Goal: Transaction & Acquisition: Purchase product/service

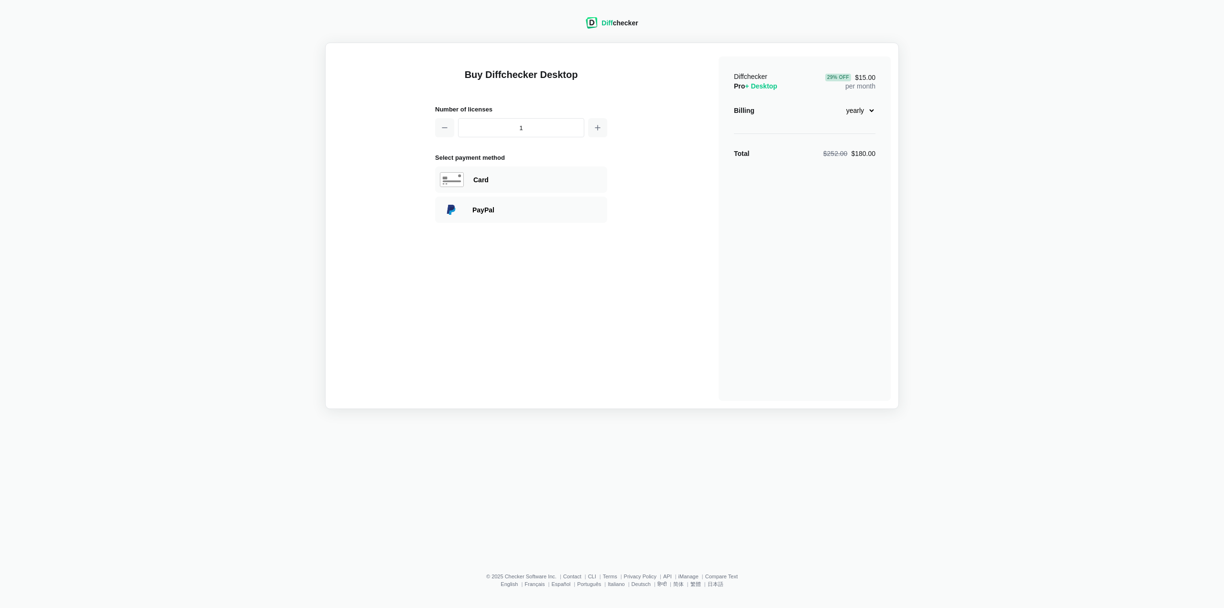
click at [872, 108] on select "monthly yearly" at bounding box center [855, 110] width 41 height 16
select select "desktop-monthly-21"
click at [835, 102] on select "monthly yearly" at bounding box center [855, 110] width 41 height 16
click at [530, 206] on div "PayPal" at bounding box center [537, 210] width 130 height 10
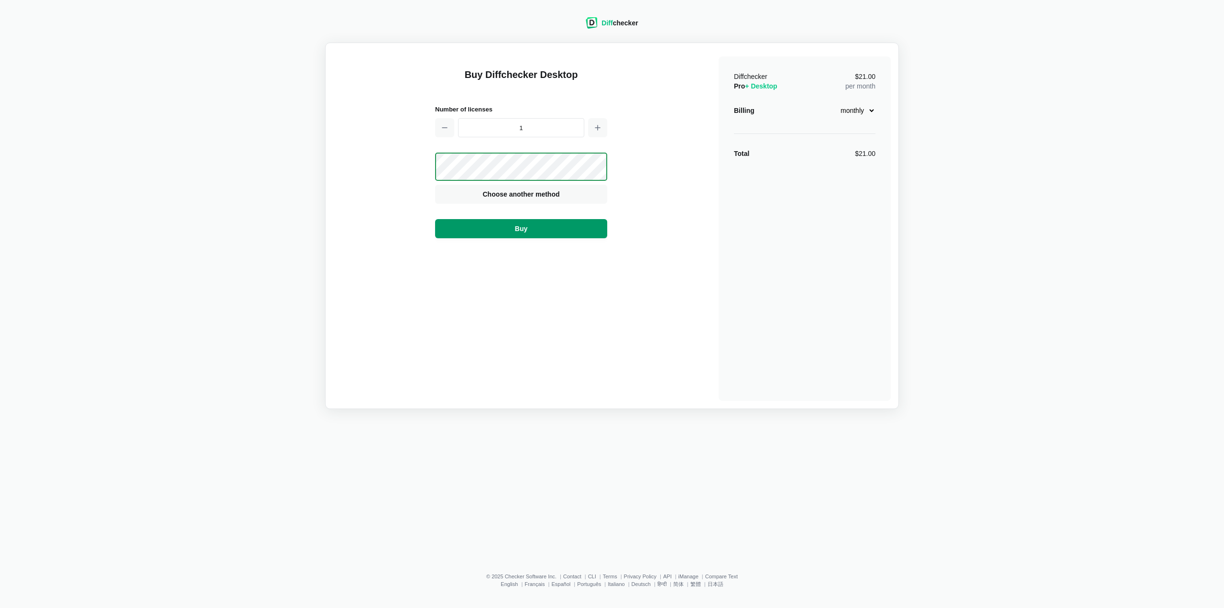
click at [544, 222] on button "Buy" at bounding box center [521, 228] width 172 height 19
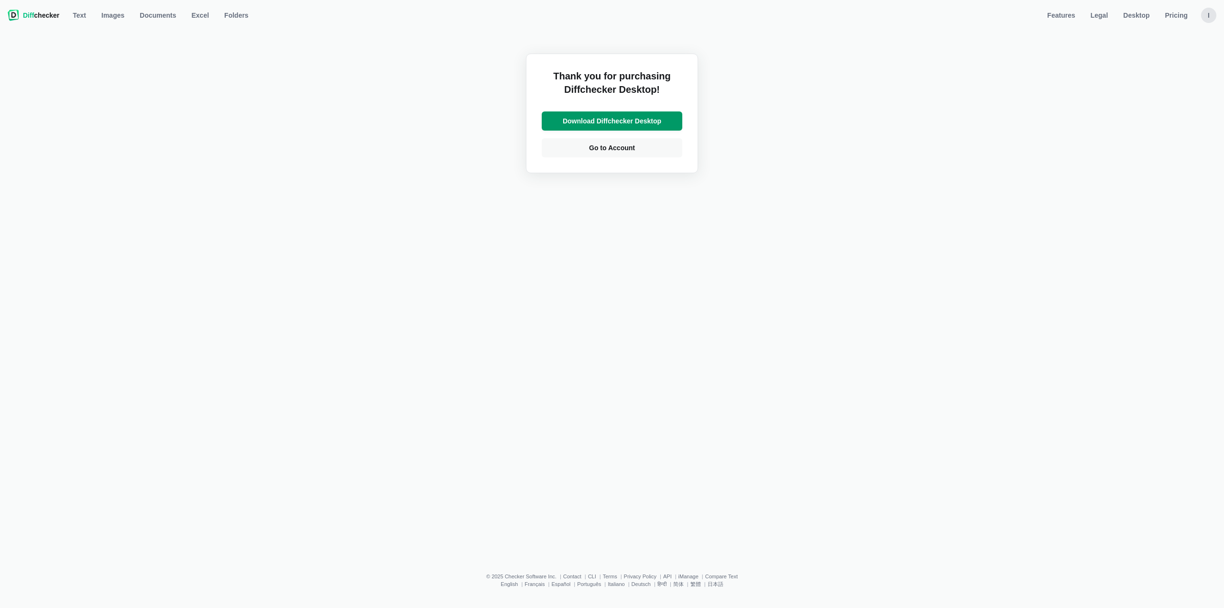
click at [622, 119] on span "Download Diffchecker Desktop" at bounding box center [612, 121] width 102 height 10
click at [1206, 15] on div "I" at bounding box center [1208, 15] width 15 height 15
click at [1176, 37] on span "[PERSON_NAME]" at bounding box center [1171, 35] width 75 height 8
click at [1201, 19] on nav "Diff checker Text Text Images Documents Excel Folders Features Legal Desktop Pr…" at bounding box center [612, 15] width 1213 height 19
click at [1204, 18] on div "I" at bounding box center [1208, 15] width 15 height 15
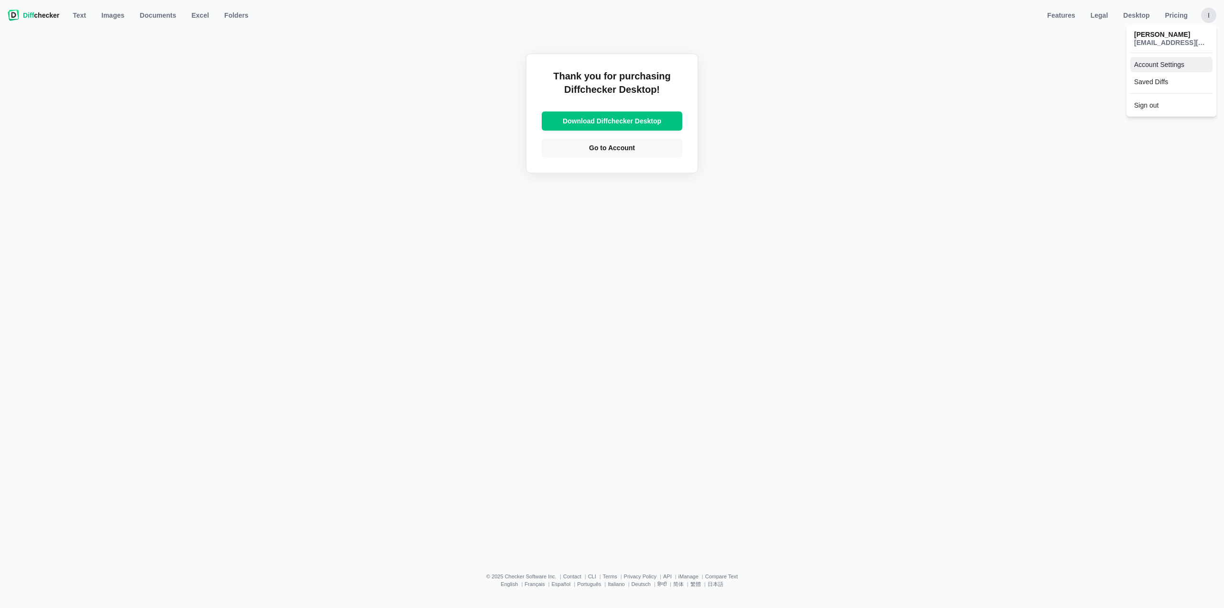
click at [1176, 69] on link "Account Settings" at bounding box center [1172, 64] width 82 height 15
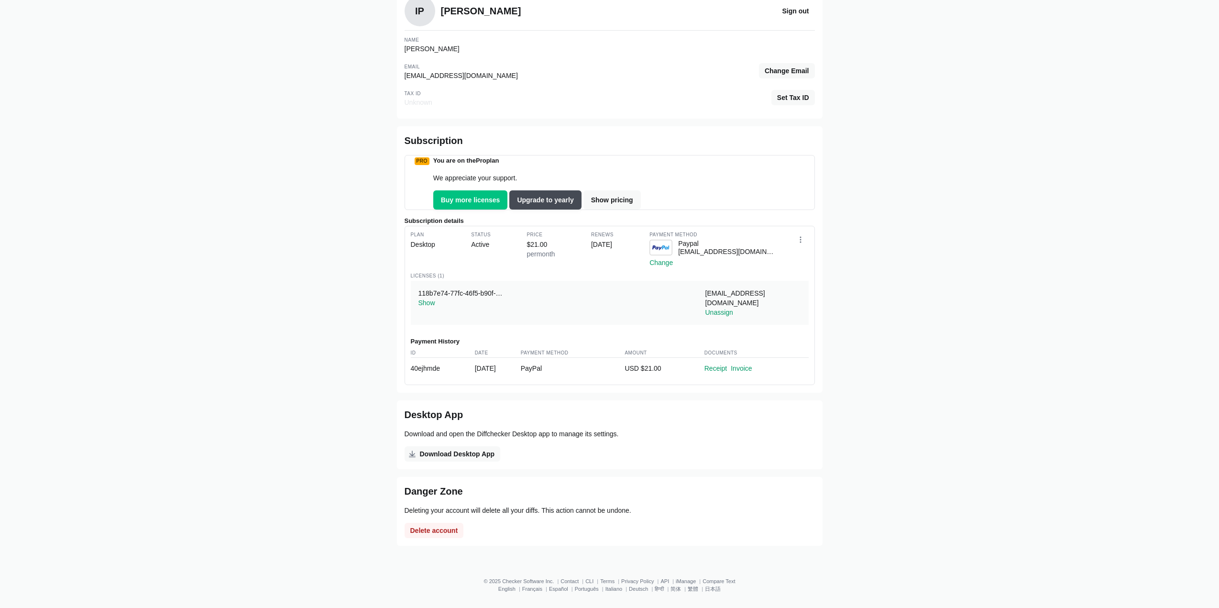
scroll to position [70, 0]
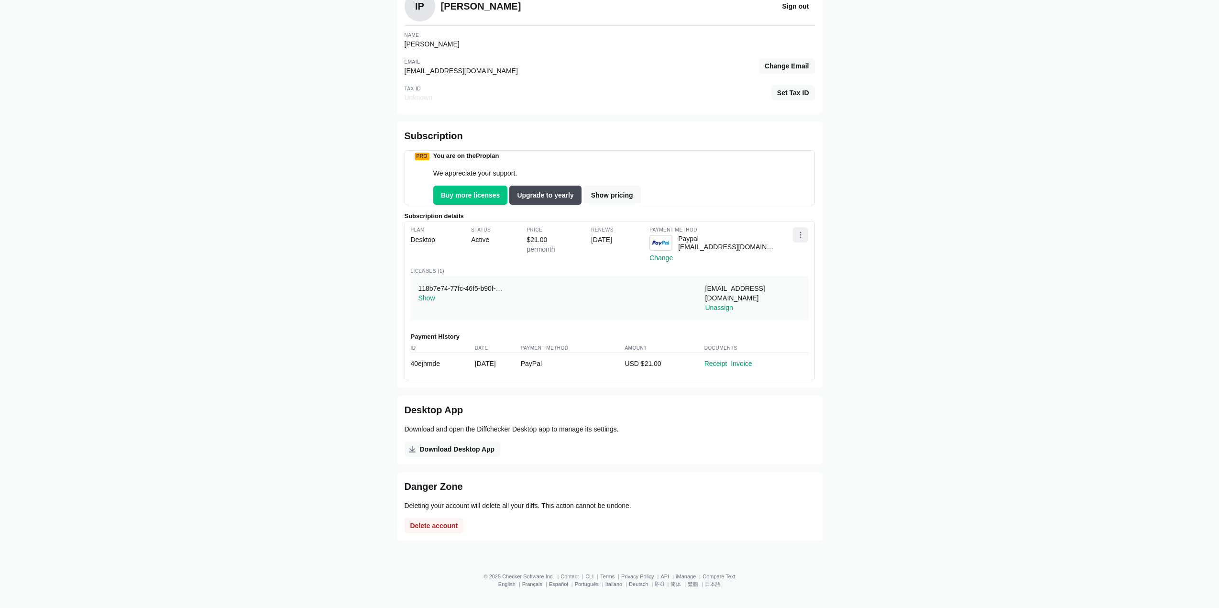
click at [799, 238] on button "Open dropdown" at bounding box center [800, 234] width 15 height 15
click at [772, 309] on button "Cancel subscription" at bounding box center [766, 301] width 83 height 15
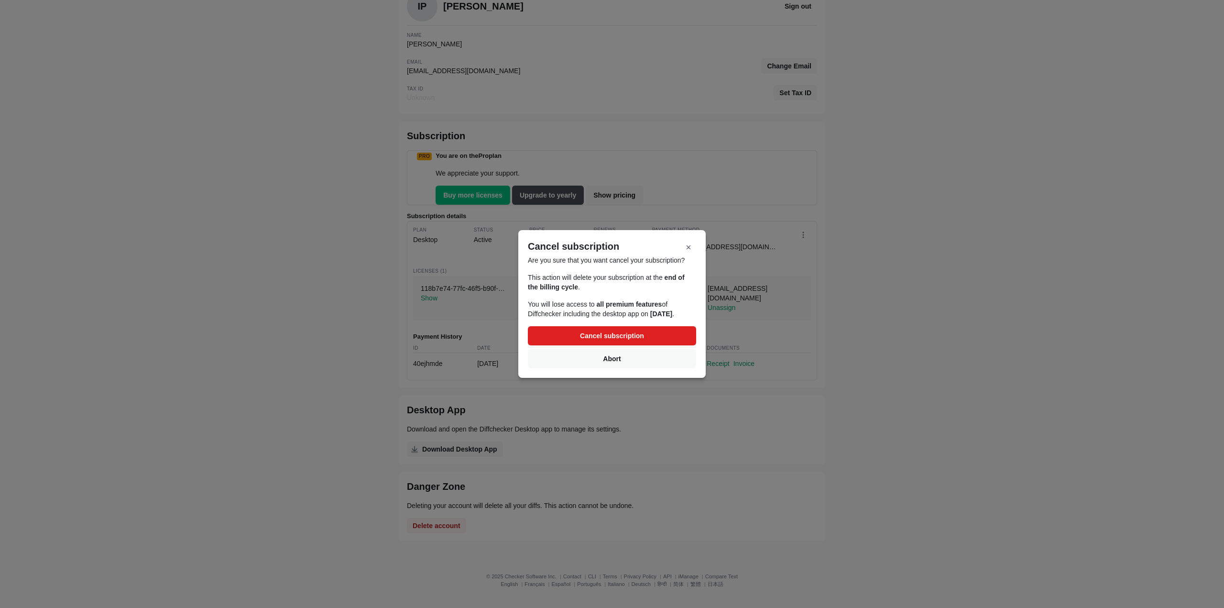
click at [663, 340] on button "Cancel subscription" at bounding box center [612, 335] width 168 height 19
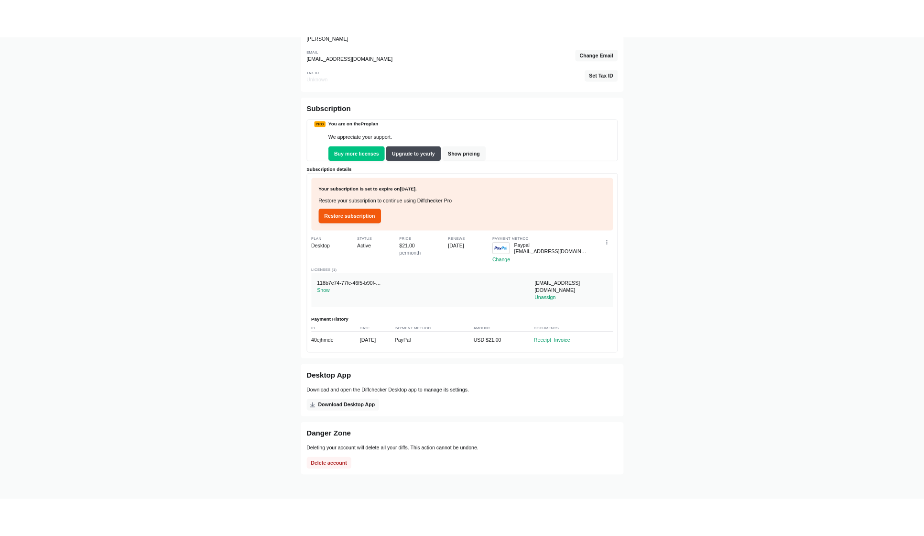
scroll to position [147, 0]
